Goal: Task Accomplishment & Management: Manage account settings

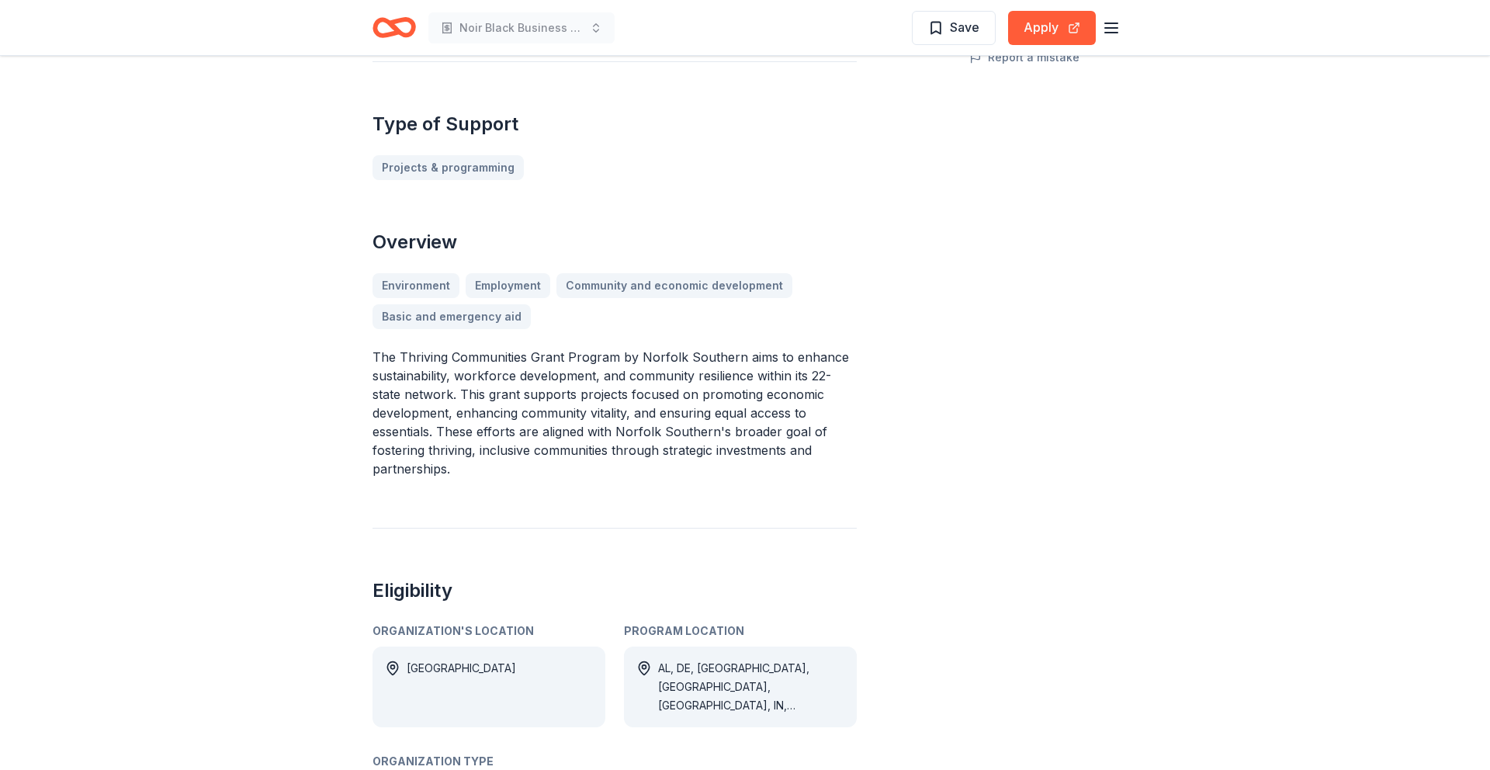
scroll to position [394, 0]
click at [1047, 27] on button "Apply" at bounding box center [1052, 28] width 88 height 34
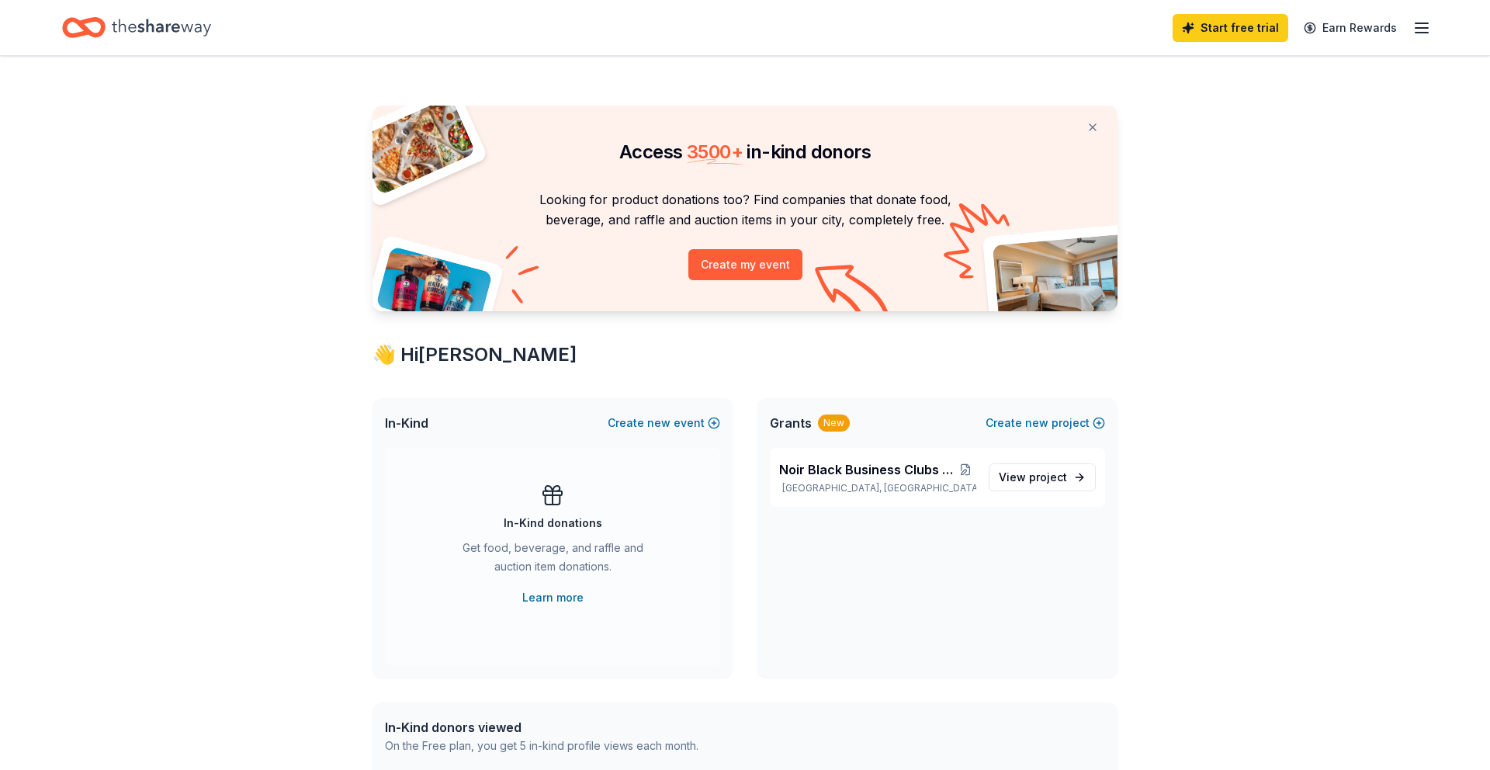
click at [1419, 28] on line "button" at bounding box center [1421, 28] width 12 height 0
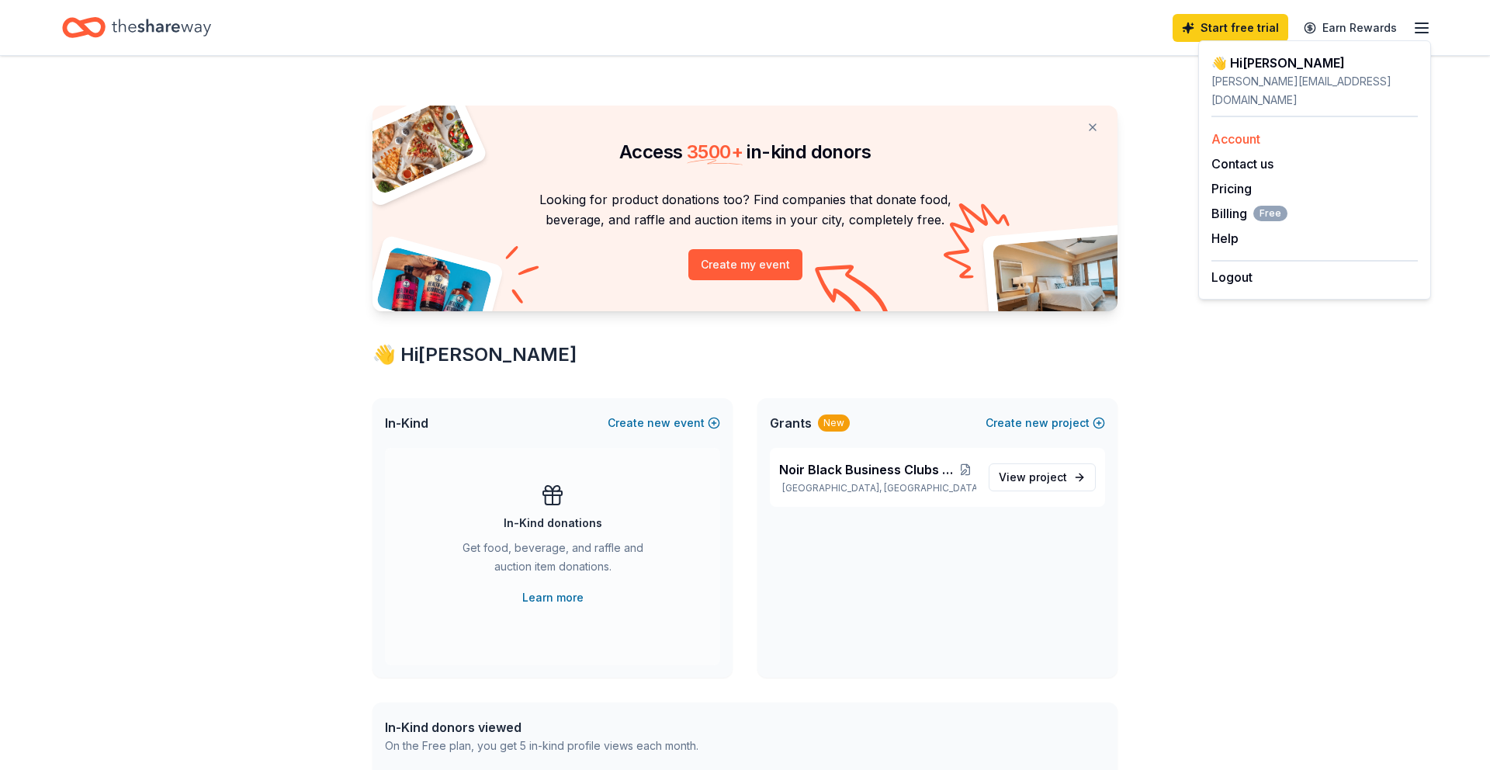
click at [1238, 131] on link "Account" at bounding box center [1235, 139] width 49 height 16
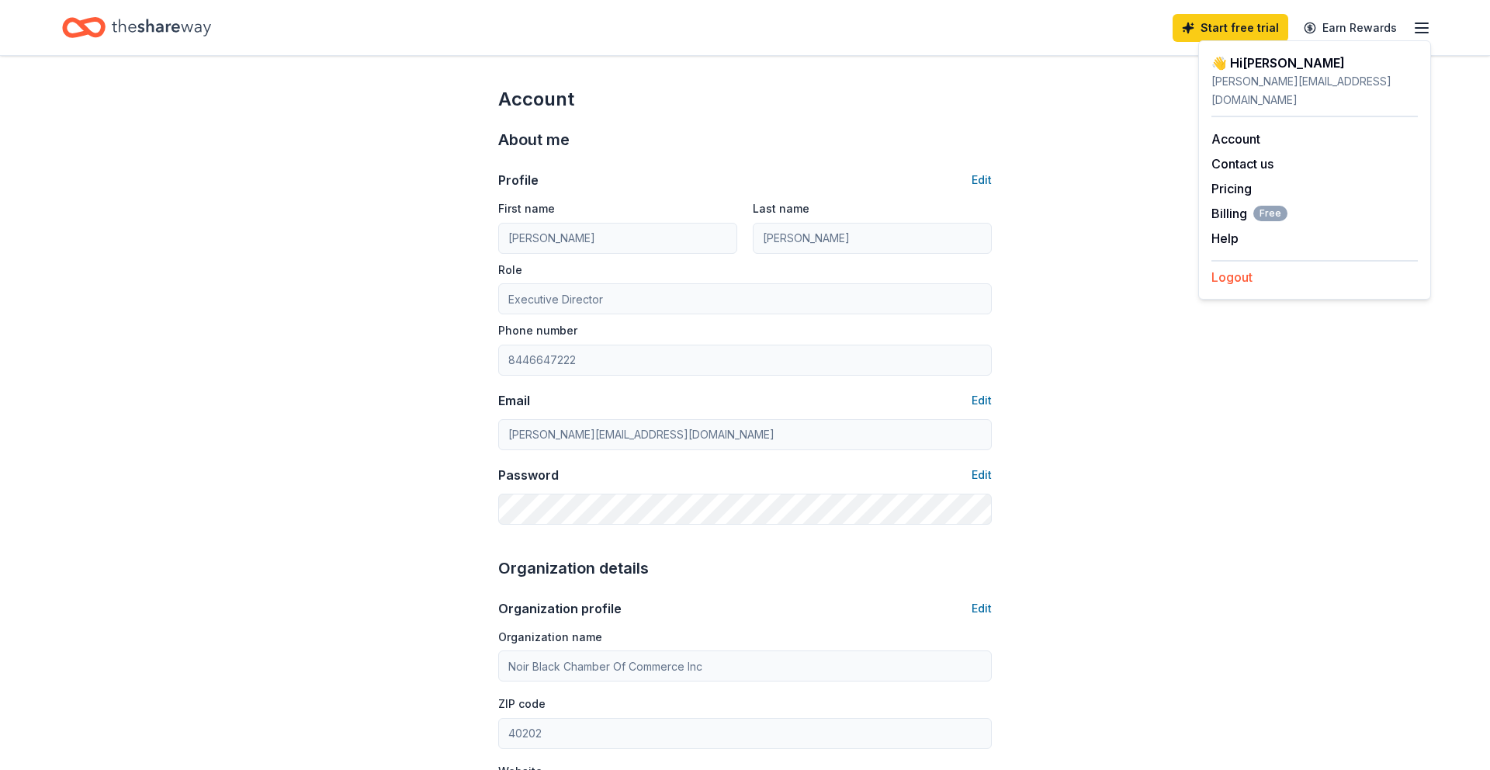
click at [1234, 268] on button "Logout" at bounding box center [1231, 277] width 41 height 19
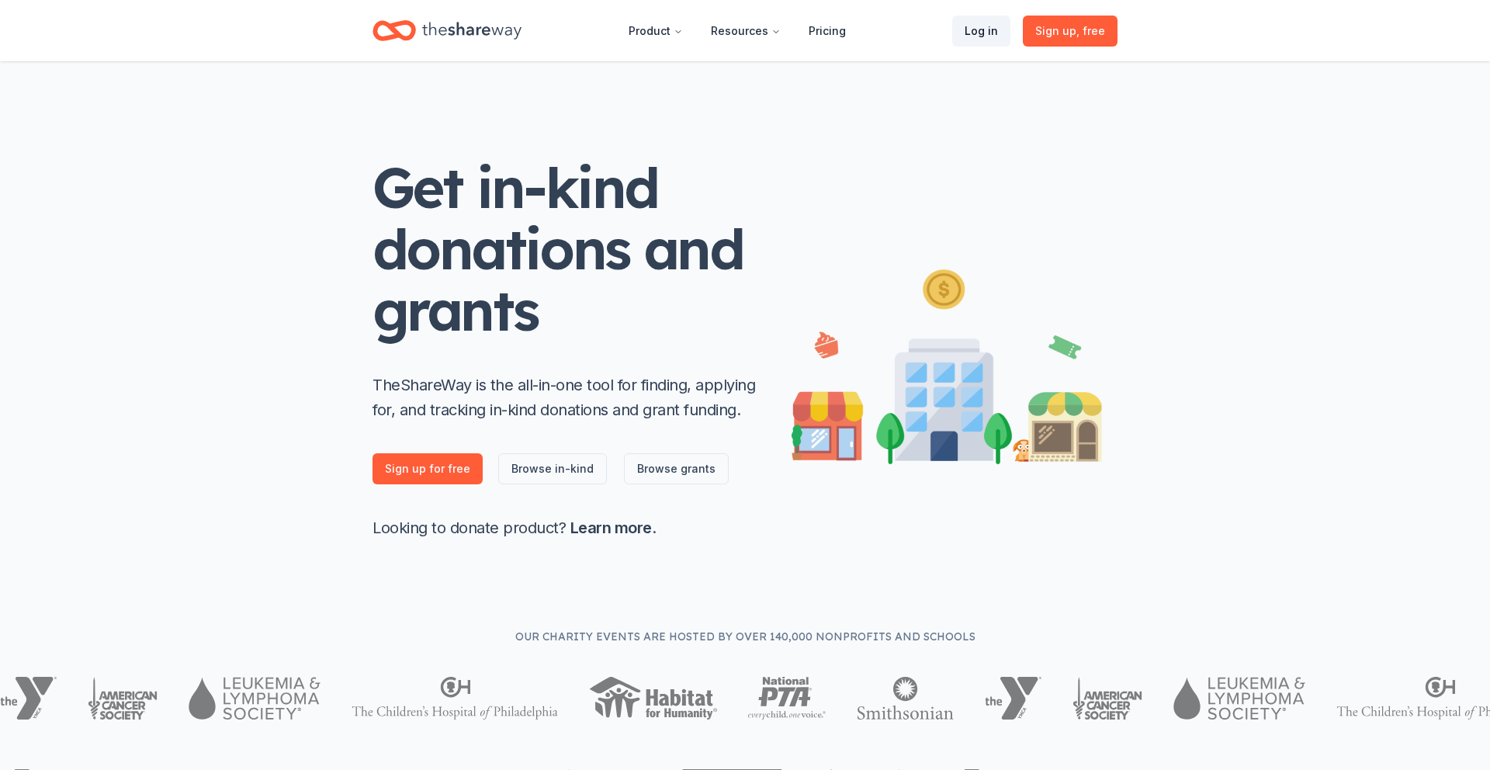
click at [983, 33] on link "Log in" at bounding box center [981, 31] width 58 height 31
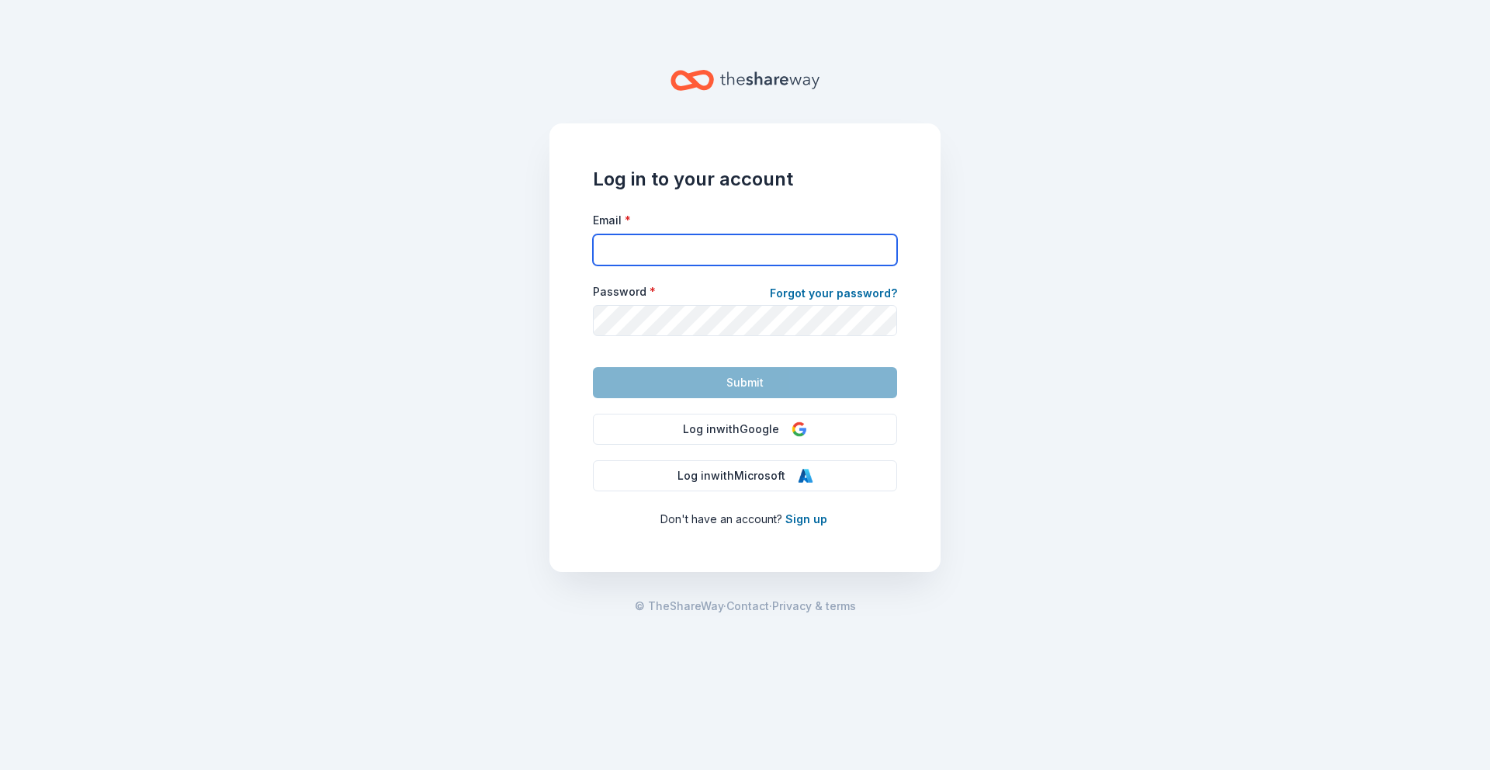
click at [679, 247] on input "Email *" at bounding box center [745, 249] width 304 height 31
type input "[PERSON_NAME][EMAIL_ADDRESS][DOMAIN_NAME]"
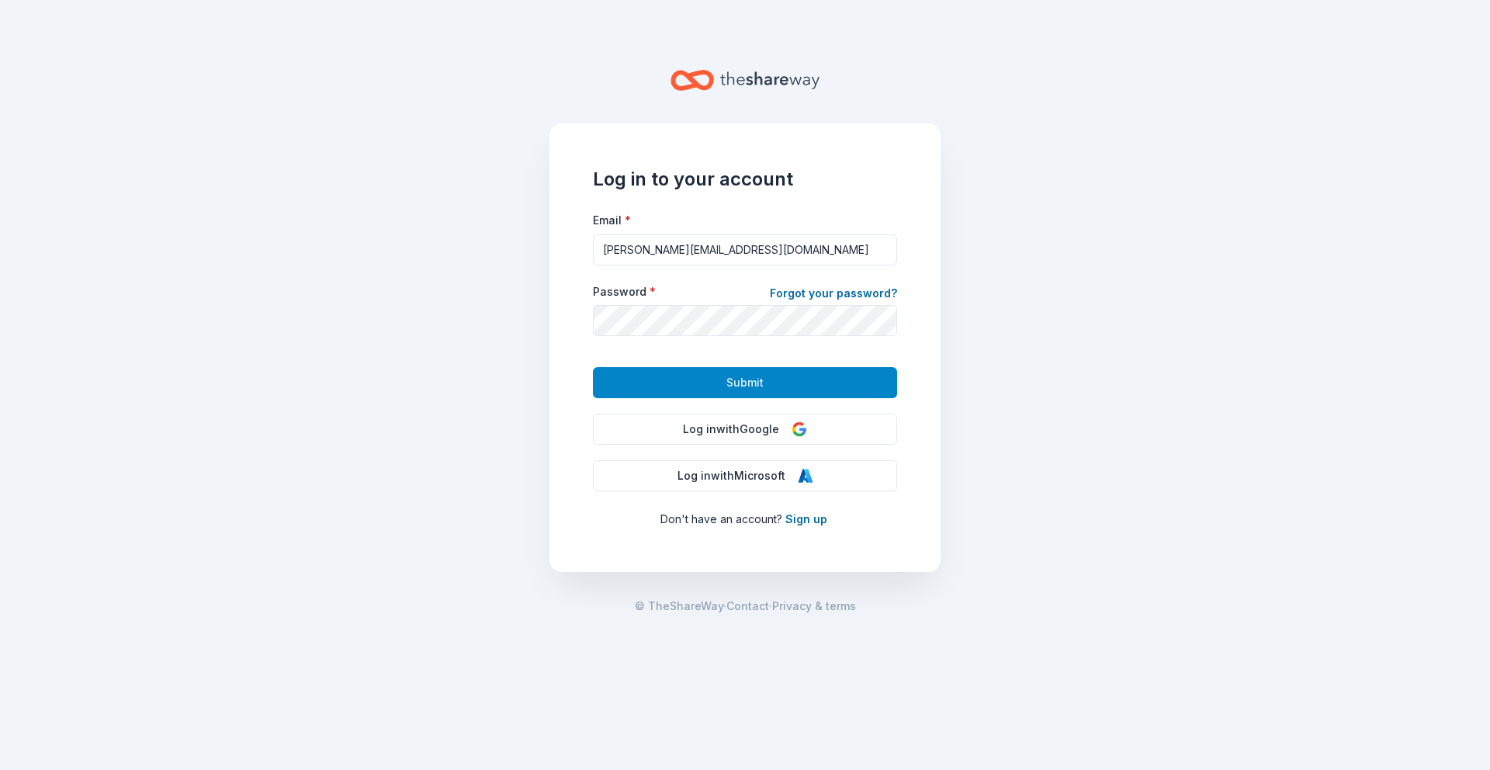
click at [745, 383] on span "Submit" at bounding box center [744, 382] width 37 height 19
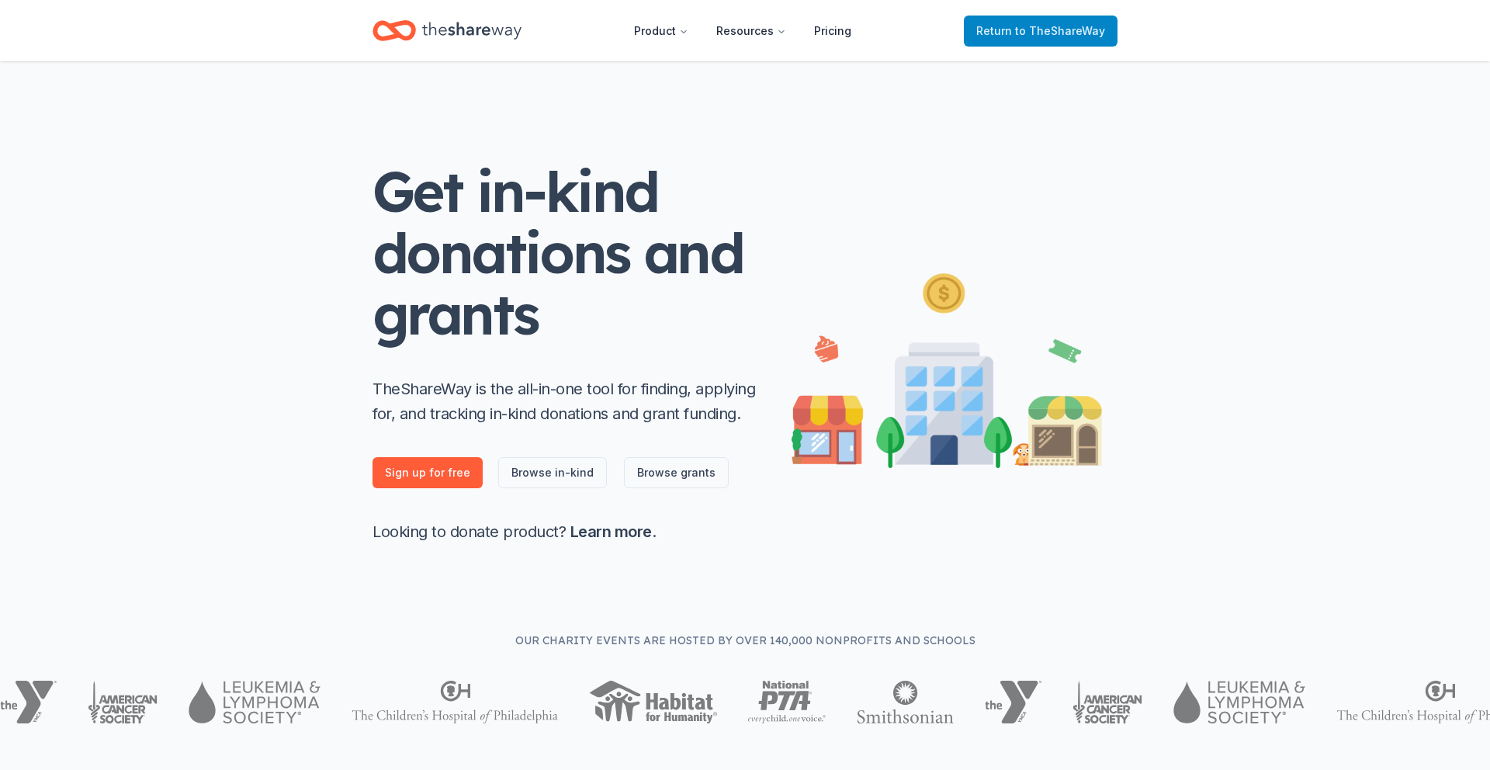
click at [1029, 36] on span "to TheShareWay" at bounding box center [1060, 30] width 90 height 13
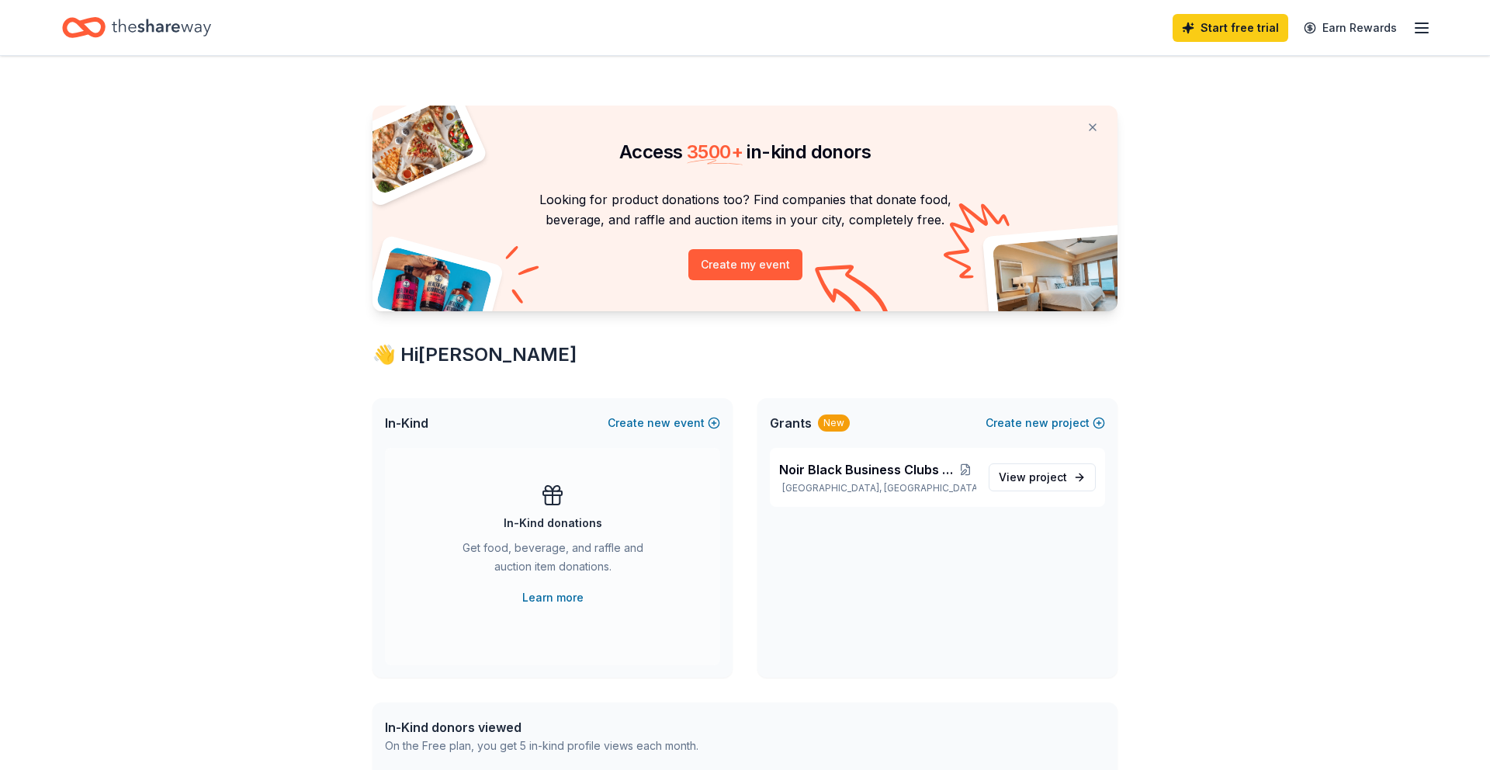
click at [1414, 31] on icon "button" at bounding box center [1421, 28] width 19 height 19
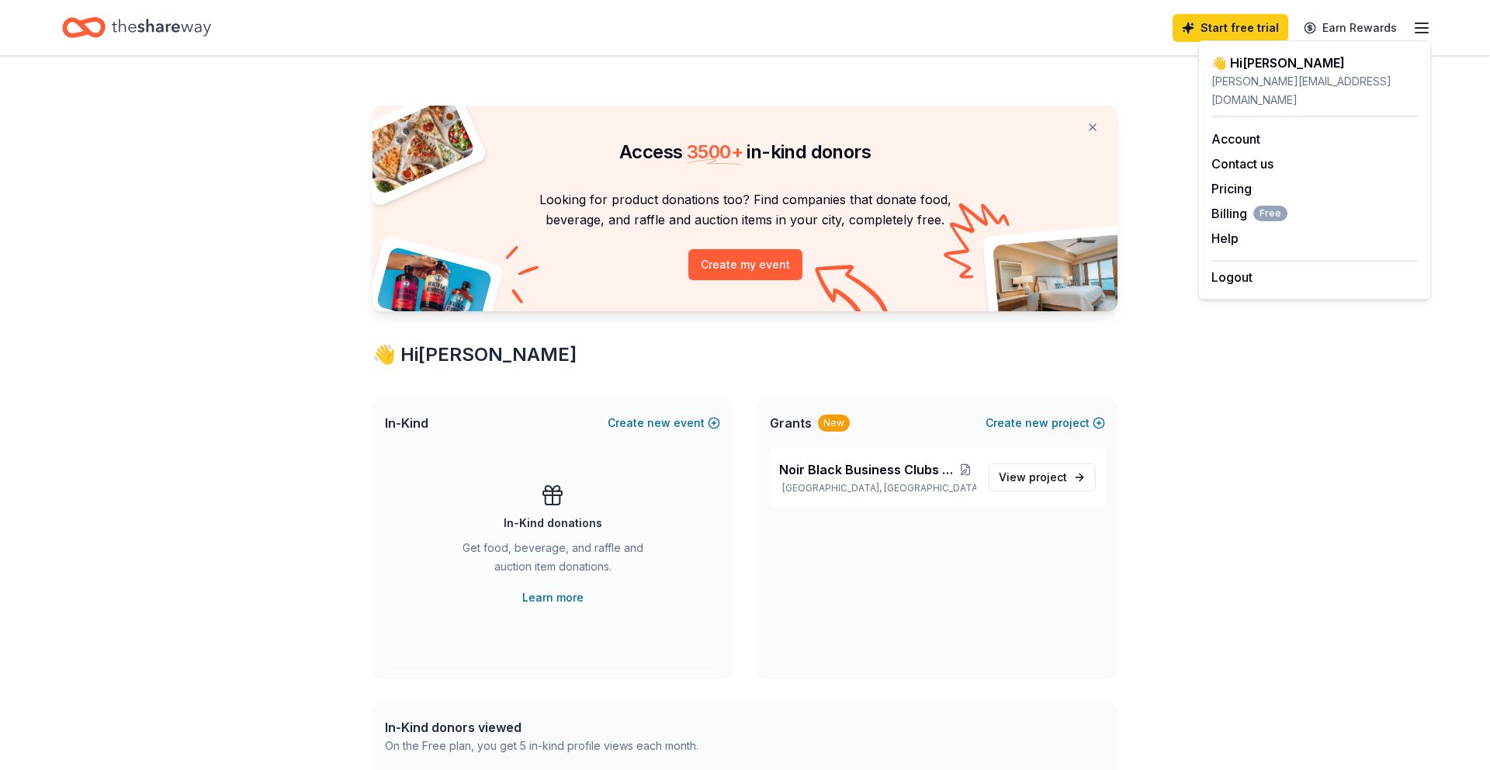
click at [1414, 31] on icon "button" at bounding box center [1421, 28] width 19 height 19
